Goal: Task Accomplishment & Management: Use online tool/utility

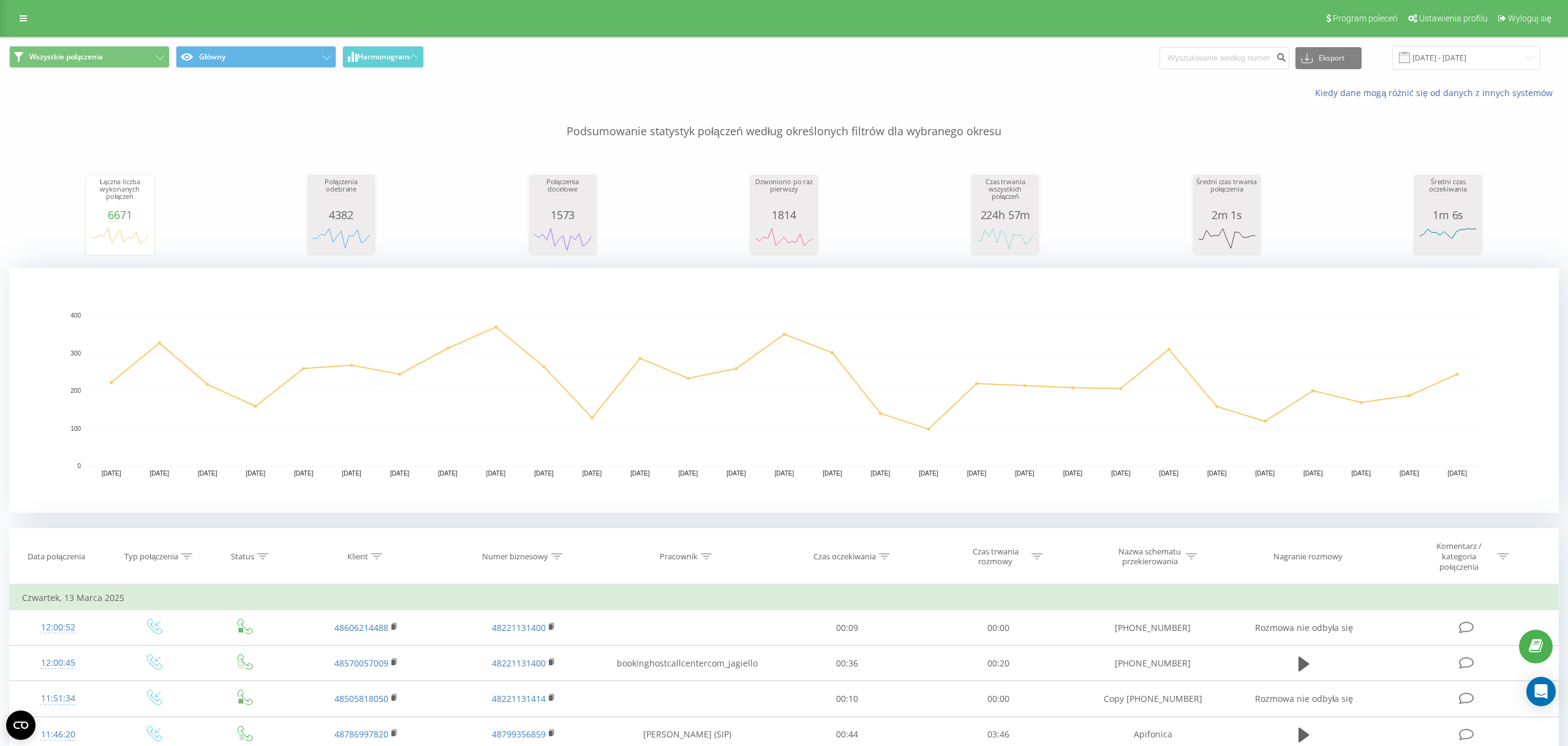
click at [24, 24] on link at bounding box center [24, 18] width 22 height 17
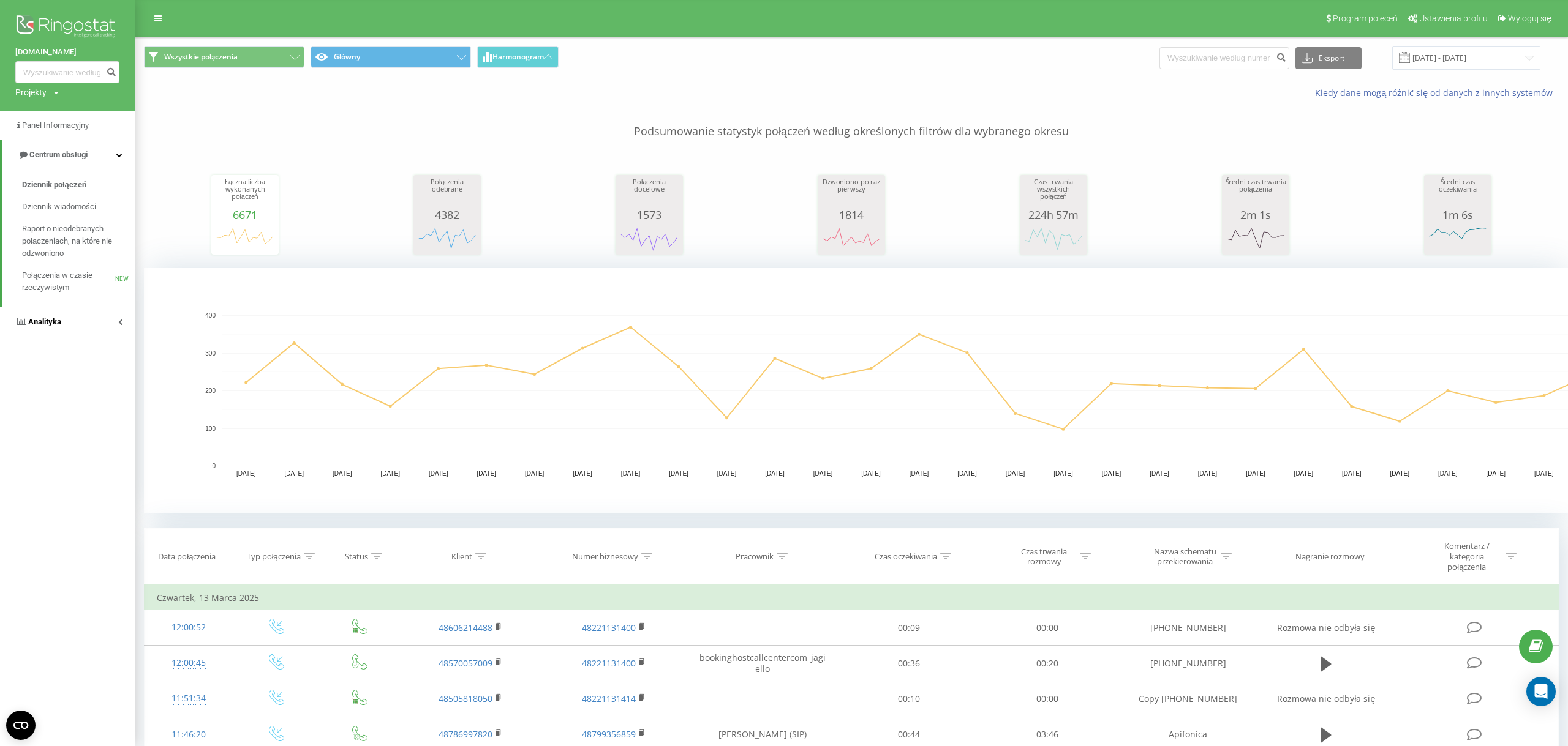
click at [98, 316] on link "Analityka" at bounding box center [67, 322] width 135 height 30
click at [83, 382] on link "Raport o wydajności pracowników" at bounding box center [78, 364] width 112 height 34
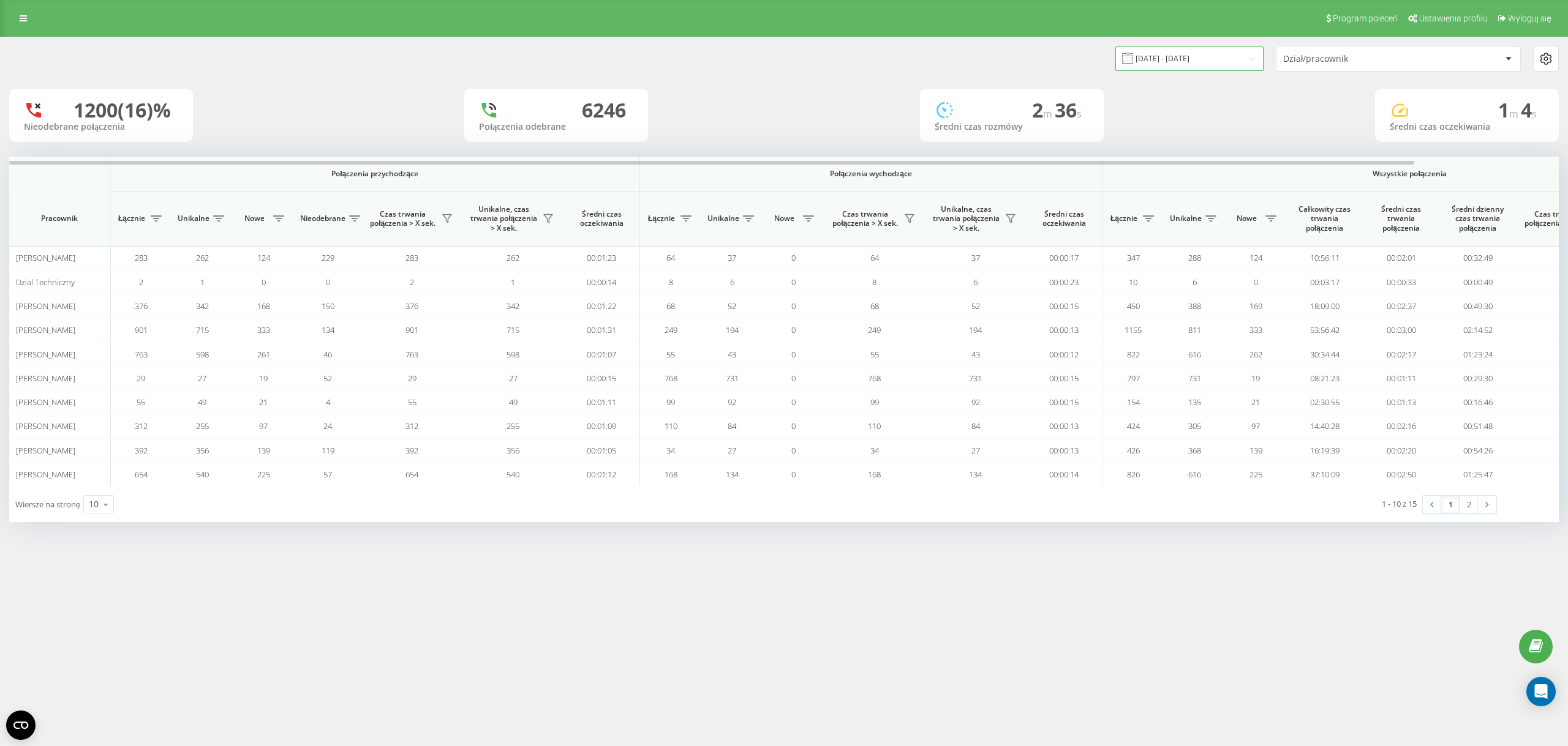
click at [1169, 63] on input "[DATE] - [DATE]" at bounding box center [1189, 58] width 148 height 24
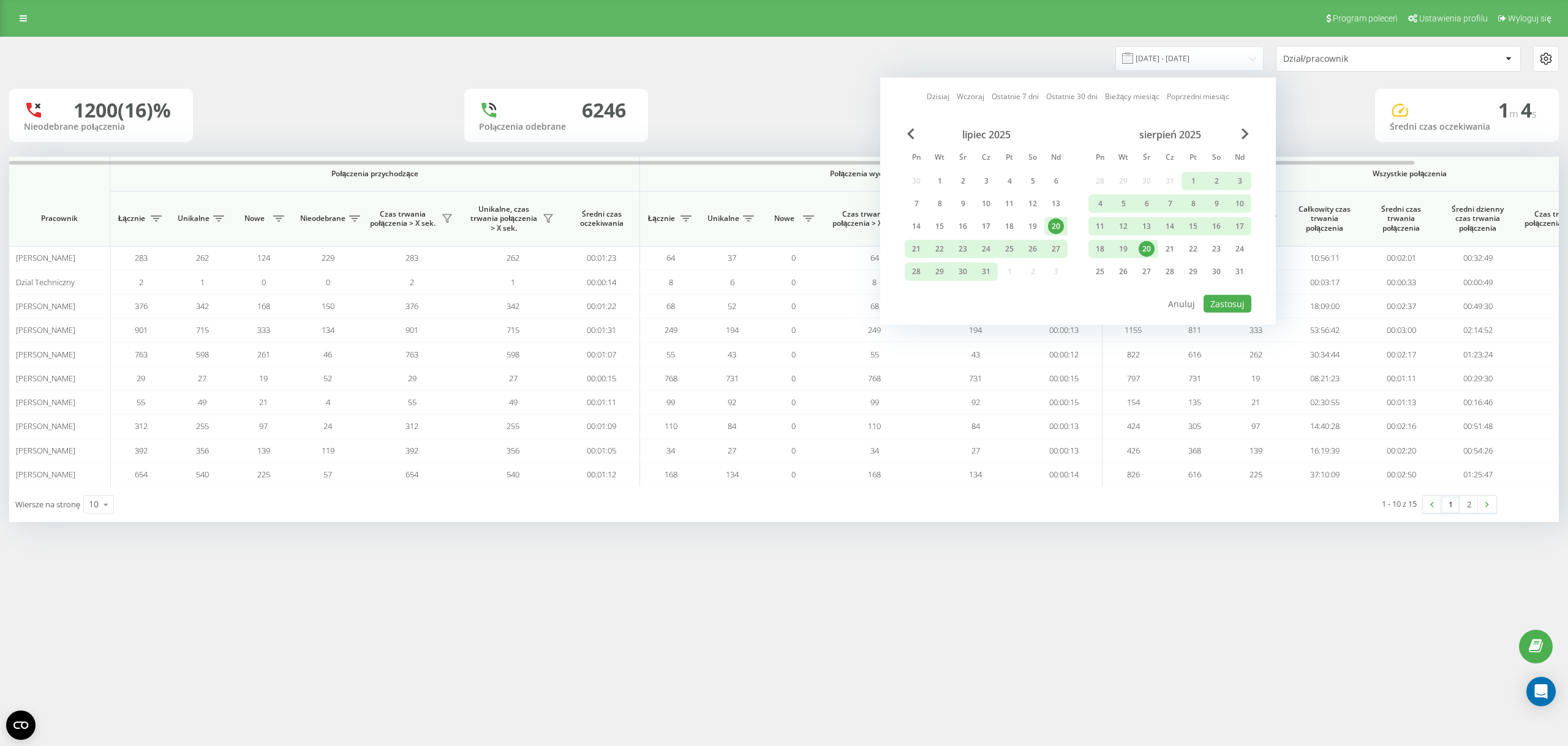
click at [1154, 249] on div "20" at bounding box center [1146, 249] width 16 height 16
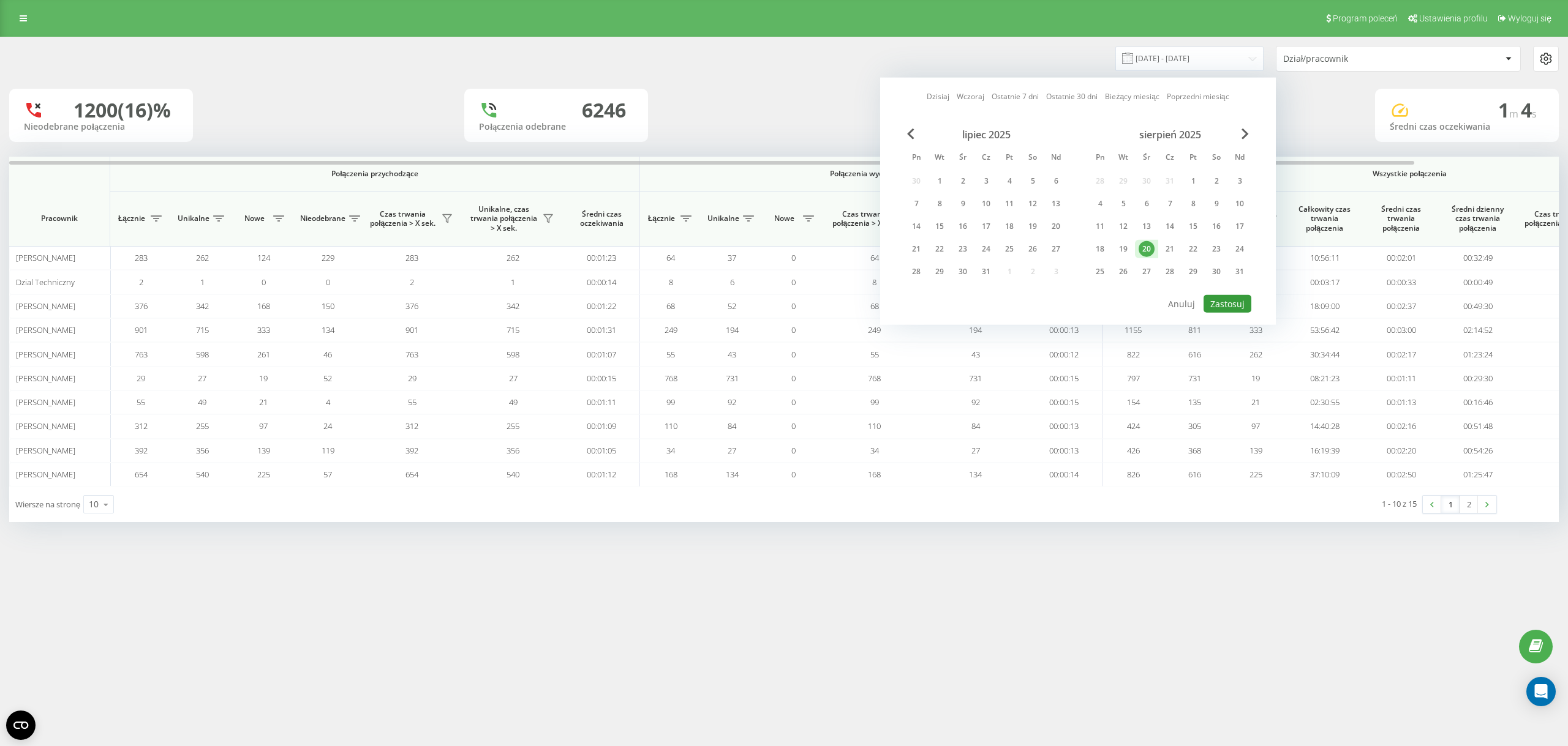
click at [1220, 301] on button "Zastosuj" at bounding box center [1227, 304] width 48 height 18
type input "[DATE] - [DATE]"
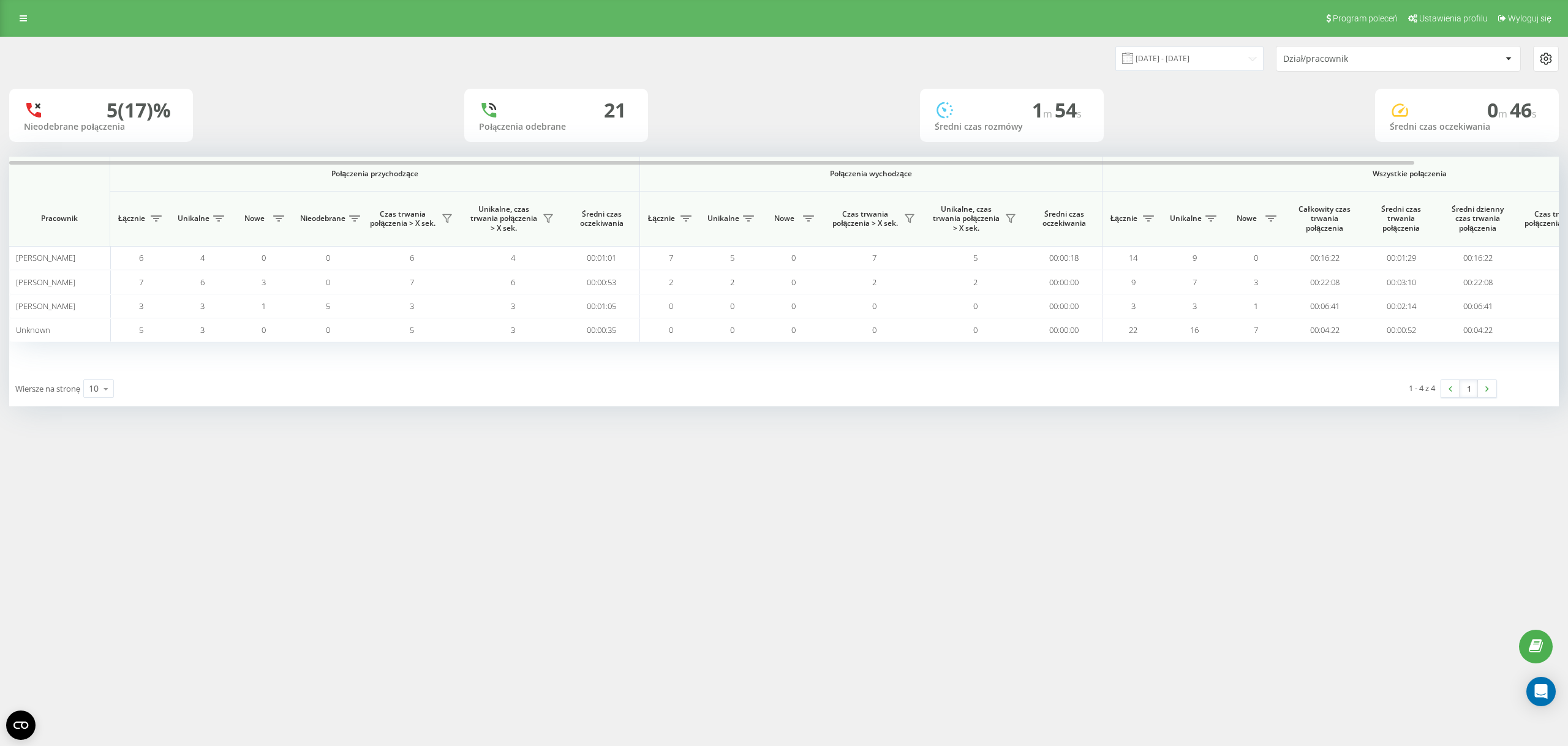
click at [84, 397] on div "Wiersze na stronę 10 10 25 50 100" at bounding box center [396, 389] width 775 height 35
click at [98, 399] on div "Wiersze na stronę 10 10 25 50 100" at bounding box center [396, 389] width 775 height 35
drag, startPoint x: 101, startPoint y: 394, endPoint x: 101, endPoint y: 404, distance: 10.0
click at [101, 396] on icon at bounding box center [106, 389] width 18 height 24
click at [102, 370] on span "100" at bounding box center [96, 371] width 15 height 12
